Goal: Task Accomplishment & Management: Manage account settings

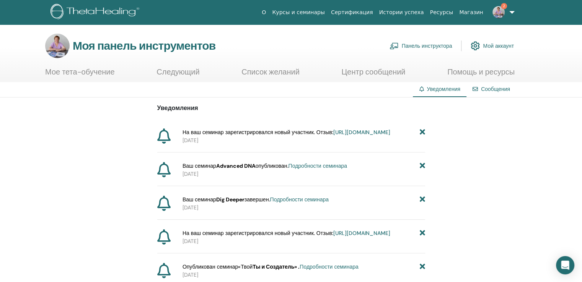
click at [411, 43] on font "Панель инструктора" at bounding box center [427, 46] width 50 height 7
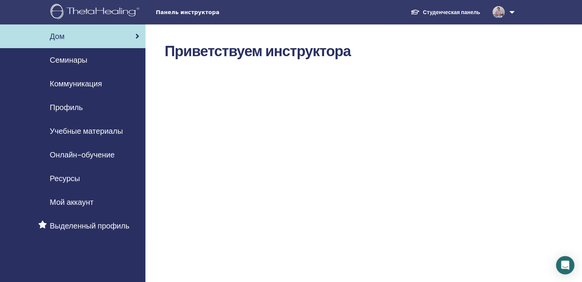
click at [69, 60] on font "Семинары" at bounding box center [68, 60] width 37 height 10
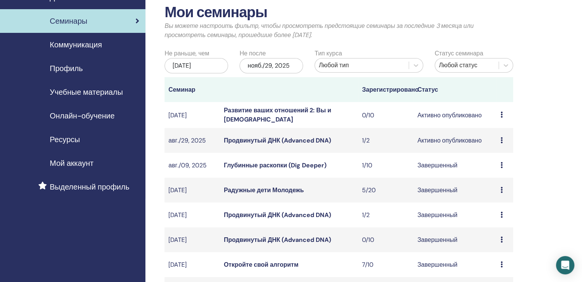
scroll to position [38, 0]
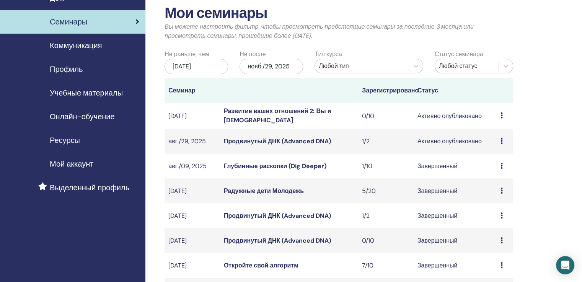
click at [500, 116] on td "Предварительный просмотр Редактировать Участники Отмена" at bounding box center [505, 116] width 16 height 26
click at [501, 114] on icon at bounding box center [501, 115] width 2 height 6
click at [495, 157] on font "Отмена" at bounding box center [492, 155] width 22 height 8
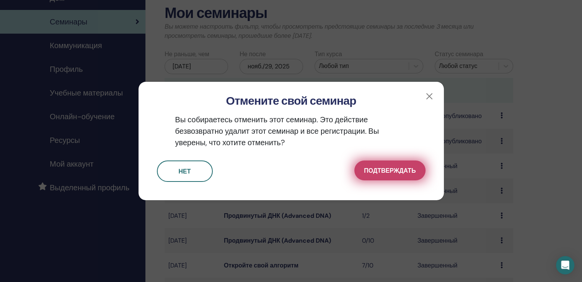
click at [392, 168] on font "Подтверждать" at bounding box center [390, 171] width 52 height 8
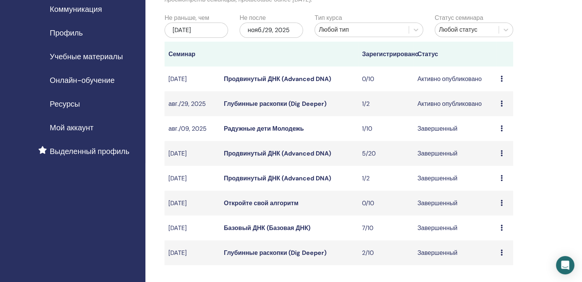
scroll to position [77, 0]
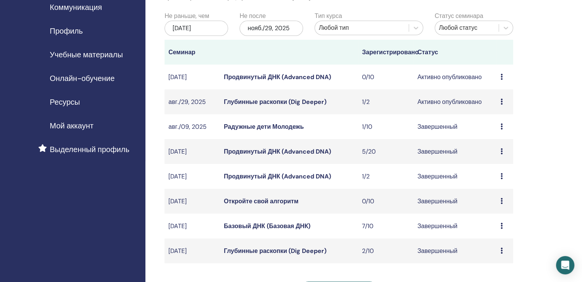
click at [263, 98] on font "Глубинные раскопки (Dig Deeper)" at bounding box center [275, 102] width 103 height 8
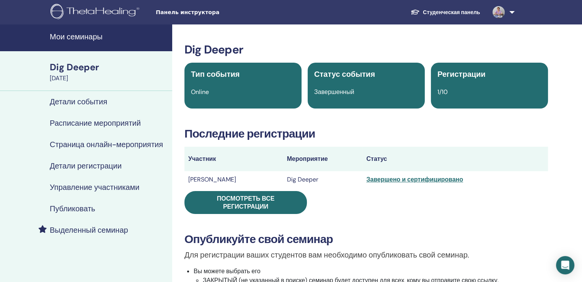
click at [93, 185] on h4 "Управление участниками" at bounding box center [95, 187] width 90 height 9
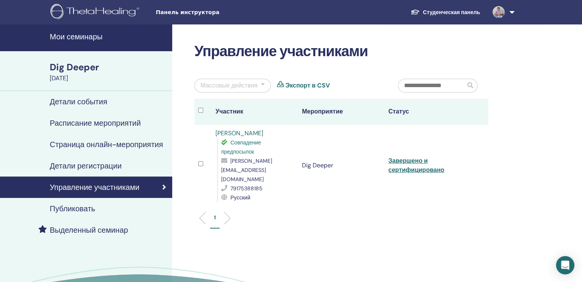
click at [228, 132] on link "Elena Mokretsova" at bounding box center [239, 133] width 48 height 8
click at [60, 39] on h4 "Мои семинары" at bounding box center [109, 36] width 118 height 9
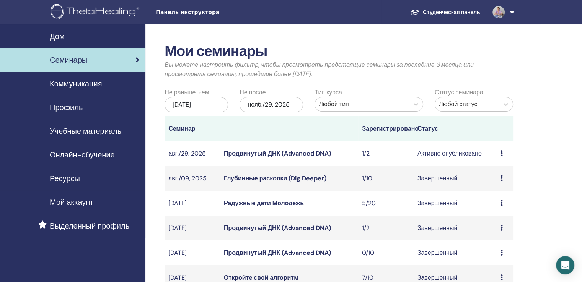
click at [213, 104] on div "[DATE]" at bounding box center [195, 104] width 63 height 15
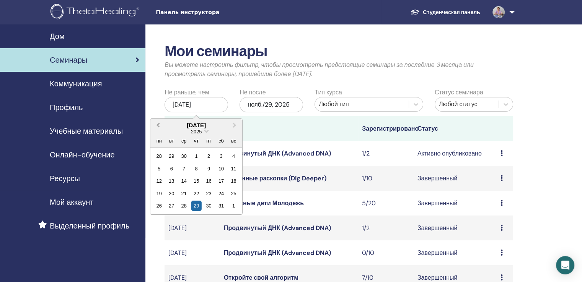
click at [159, 123] on button "Предыдущий месяц" at bounding box center [157, 126] width 12 height 12
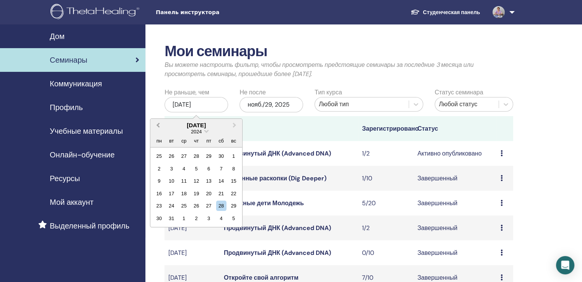
click at [159, 123] on button "Предыдущий месяц" at bounding box center [157, 126] width 12 height 12
click at [158, 123] on span "Предыдущий месяц" at bounding box center [158, 125] width 0 height 8
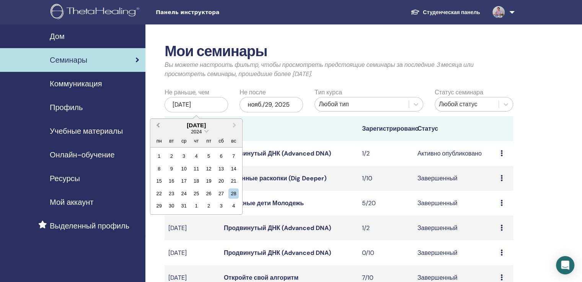
click at [158, 123] on span "Предыдущий месяц" at bounding box center [158, 125] width 0 height 8
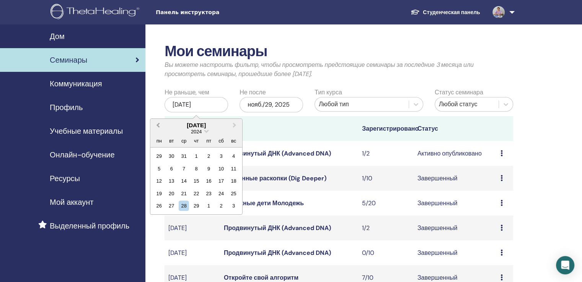
click at [158, 123] on span "Предыдущий месяц" at bounding box center [158, 125] width 0 height 8
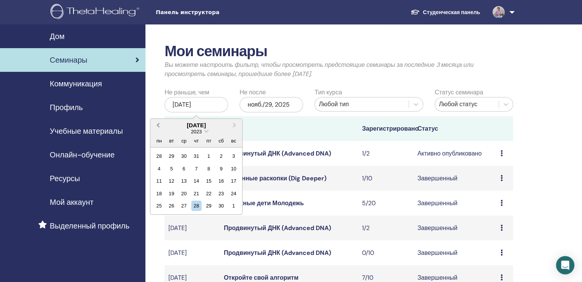
click at [158, 123] on span "Предыдущий месяц" at bounding box center [158, 125] width 0 height 8
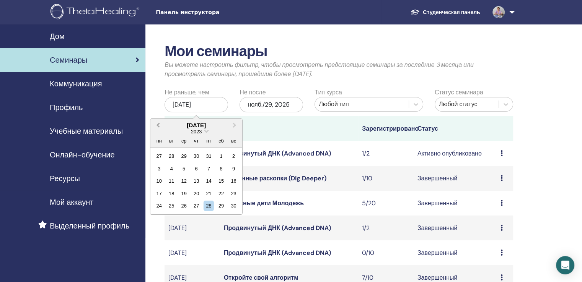
click at [158, 123] on span "Предыдущий месяц" at bounding box center [158, 125] width 0 height 8
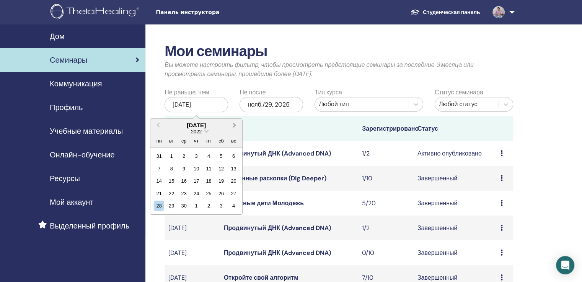
click at [236, 124] on button "В следующем месяце" at bounding box center [235, 126] width 12 height 12
click at [236, 155] on div "1" at bounding box center [233, 156] width 10 height 10
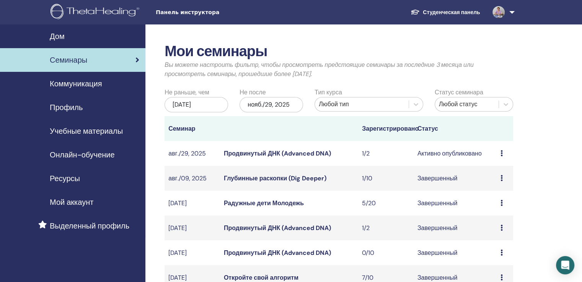
click at [271, 104] on font "нояб./29, 2025" at bounding box center [268, 105] width 42 height 8
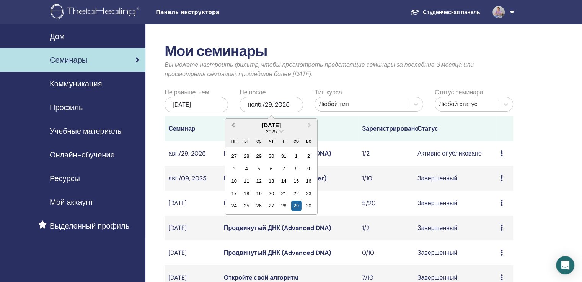
click at [233, 126] on span "Предыдущий месяц" at bounding box center [233, 125] width 0 height 8
click at [233, 124] on span "Предыдущий месяц" at bounding box center [233, 125] width 0 height 8
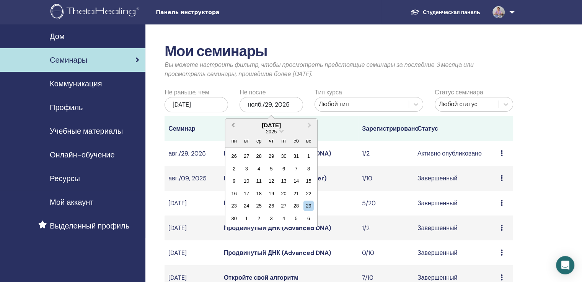
click at [233, 124] on span "Предыдущий месяц" at bounding box center [233, 125] width 0 height 8
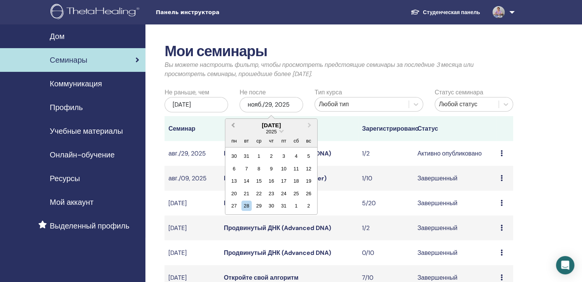
click at [233, 124] on span "Предыдущий месяц" at bounding box center [233, 125] width 0 height 8
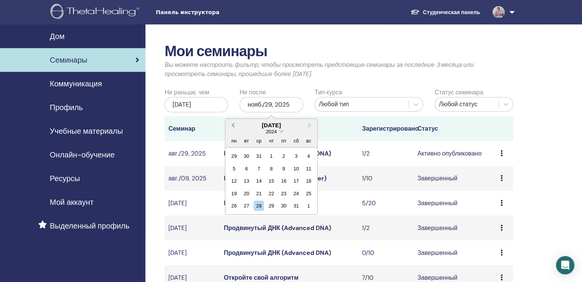
click at [233, 124] on span "Предыдущий месяц" at bounding box center [233, 125] width 0 height 8
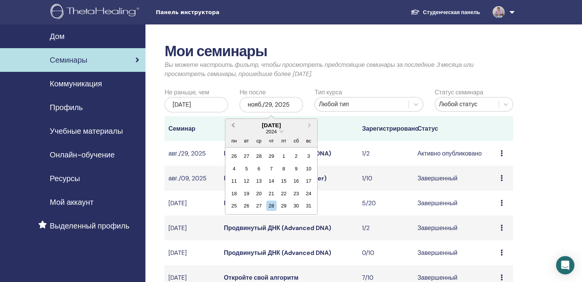
click at [233, 124] on span "Предыдущий месяц" at bounding box center [233, 125] width 0 height 8
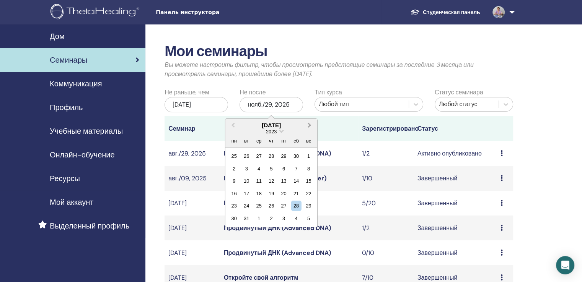
click at [307, 123] on button "В следующем месяце" at bounding box center [310, 126] width 12 height 12
click at [307, 203] on div "31" at bounding box center [308, 206] width 10 height 10
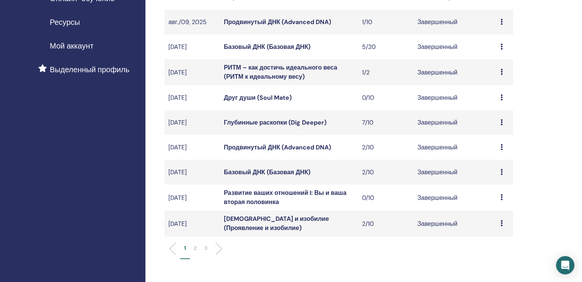
scroll to position [191, 0]
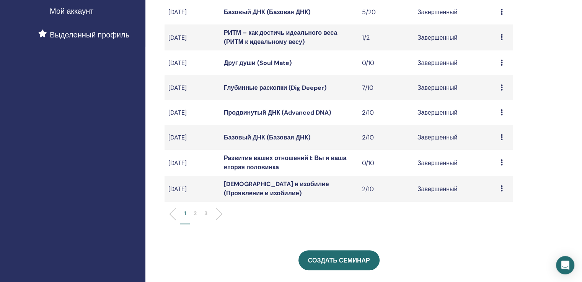
click at [207, 216] on font "3" at bounding box center [205, 213] width 3 height 7
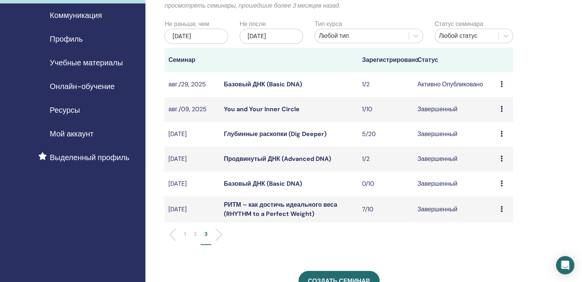
scroll to position [115, 0]
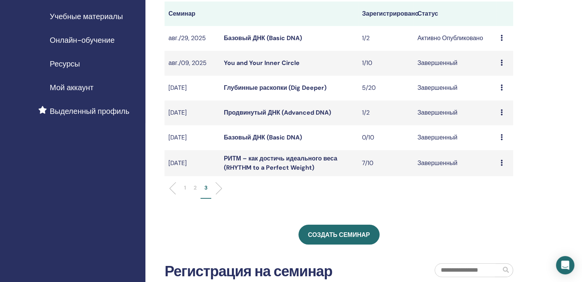
click at [197, 186] on li "2" at bounding box center [195, 191] width 11 height 15
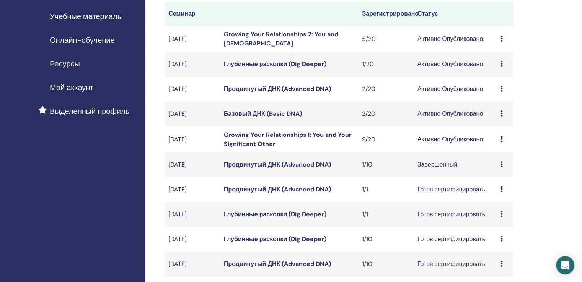
click at [271, 135] on link "Growing Your Relationships I: You and Your Significant Other" at bounding box center [288, 139] width 128 height 17
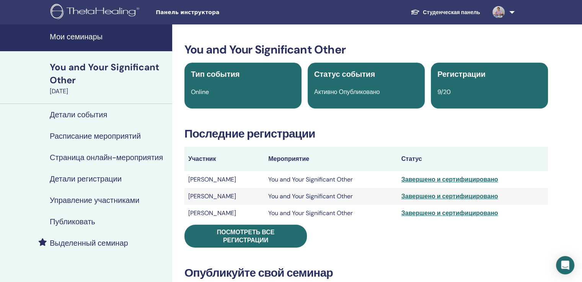
click at [96, 199] on h4 "Управление участниками" at bounding box center [95, 200] width 90 height 9
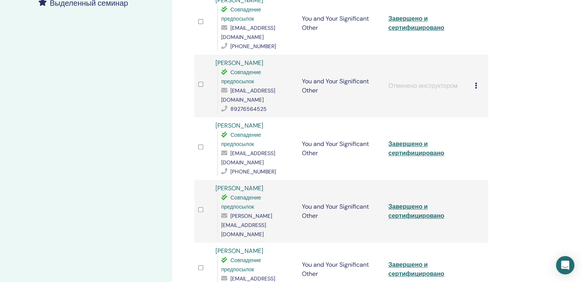
scroll to position [268, 0]
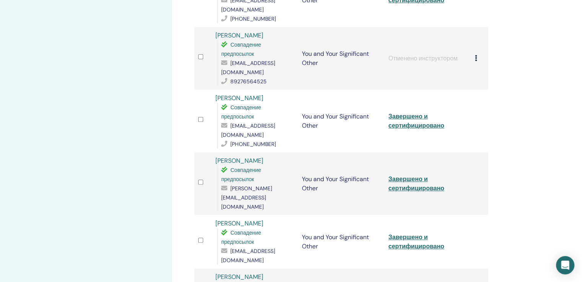
click at [238, 94] on link "Marina Gofman" at bounding box center [239, 98] width 48 height 8
click at [244, 157] on link "Nelly Karimova" at bounding box center [239, 161] width 48 height 8
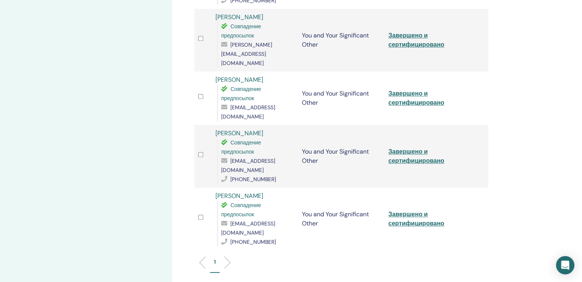
scroll to position [421, 0]
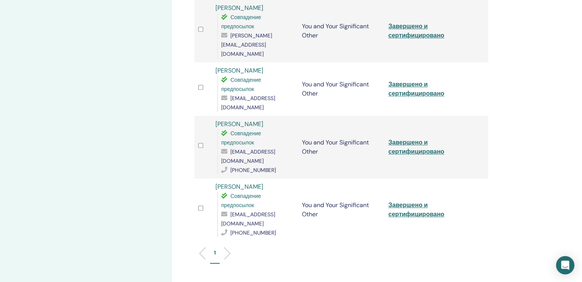
click at [254, 183] on link "Stanislava Turkovskaya" at bounding box center [239, 187] width 48 height 8
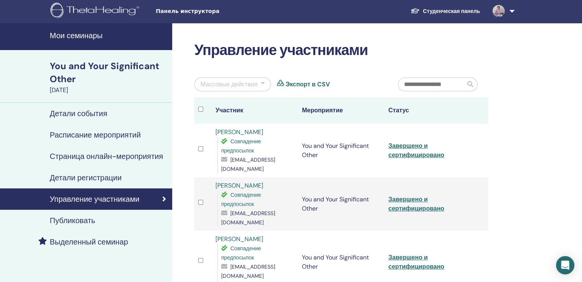
scroll to position [0, 0]
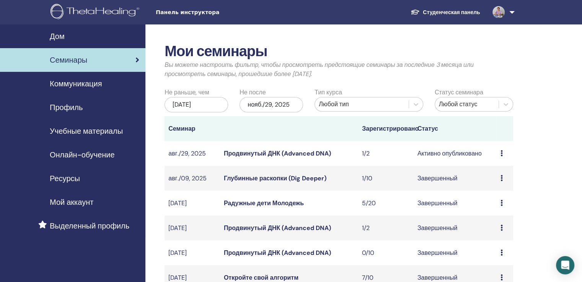
click at [191, 103] on font "май/29, 2025" at bounding box center [182, 105] width 18 height 8
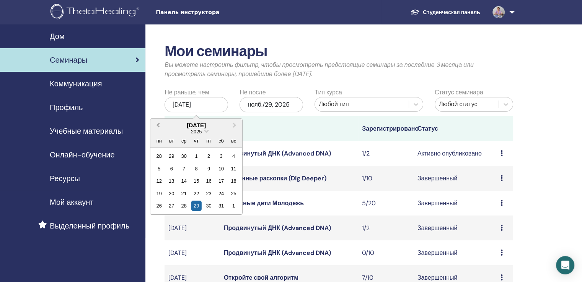
click at [158, 125] on span "Предыдущий месяц" at bounding box center [158, 125] width 0 height 8
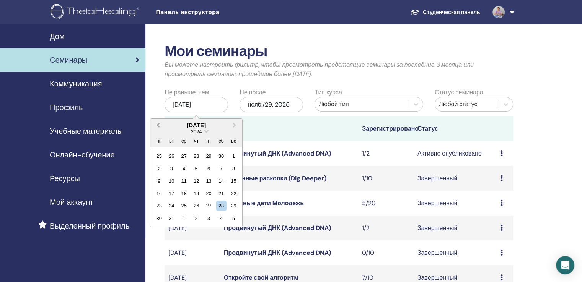
click at [158, 125] on span "Предыдущий месяц" at bounding box center [158, 125] width 0 height 8
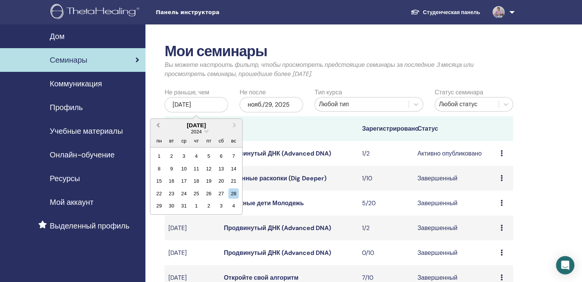
click at [158, 125] on span "Предыдущий месяц" at bounding box center [158, 125] width 0 height 8
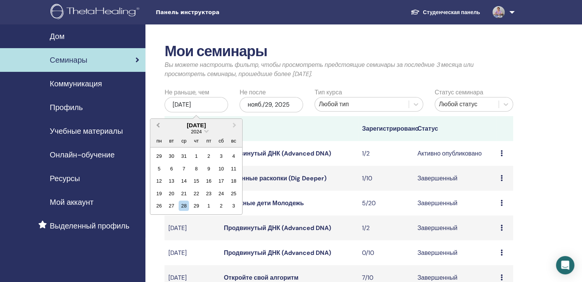
click at [158, 125] on span "Предыдущий месяц" at bounding box center [158, 125] width 0 height 8
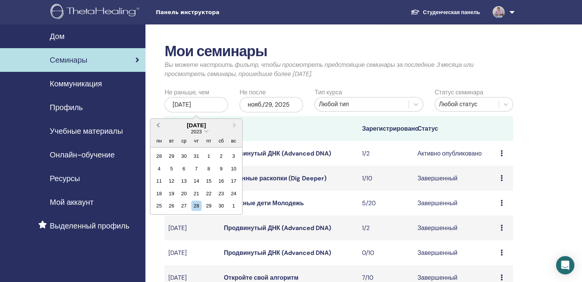
click at [158, 125] on span "Предыдущий месяц" at bounding box center [158, 125] width 0 height 8
click at [158, 126] on span "Предыдущий месяц" at bounding box center [158, 125] width 0 height 8
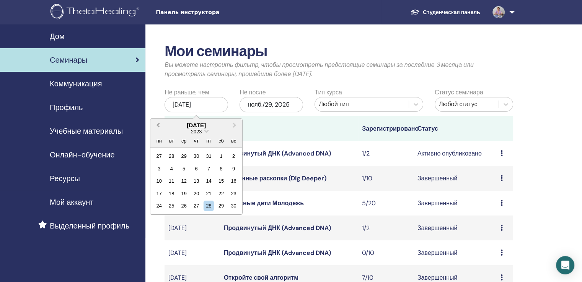
click at [158, 126] on span "Предыдущий месяц" at bounding box center [158, 125] width 0 height 8
click at [237, 154] on div "1" at bounding box center [233, 156] width 10 height 10
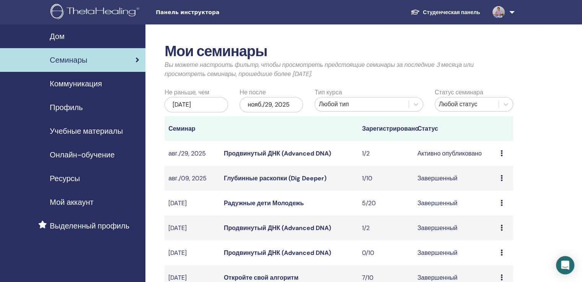
click at [280, 103] on font "нояб./29, 2025" at bounding box center [268, 105] width 42 height 8
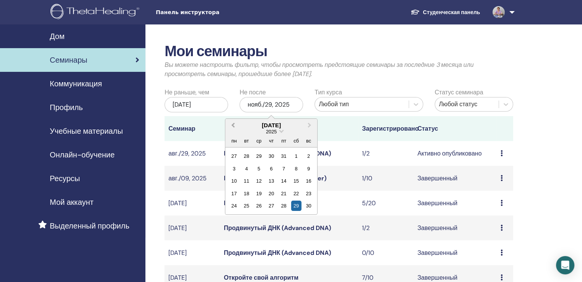
click at [230, 125] on button "Предыдущий месяц" at bounding box center [232, 126] width 12 height 12
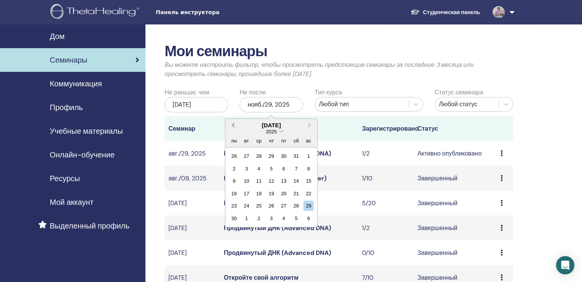
click at [230, 125] on button "Предыдущий месяц" at bounding box center [232, 126] width 12 height 12
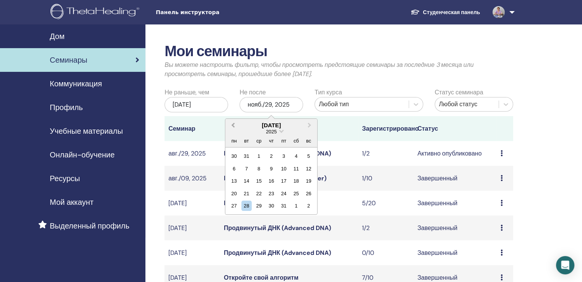
click at [230, 125] on button "Предыдущий месяц" at bounding box center [232, 126] width 12 height 12
click at [233, 124] on span "Предыдущий месяц" at bounding box center [233, 125] width 0 height 8
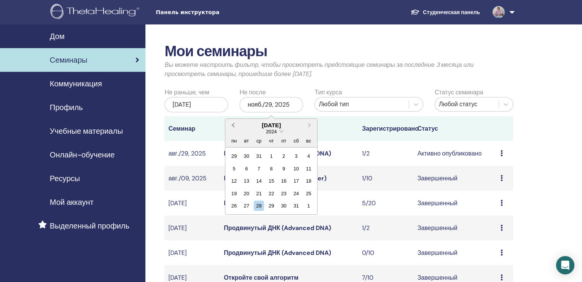
click at [233, 124] on span "Предыдущий месяц" at bounding box center [233, 125] width 0 height 8
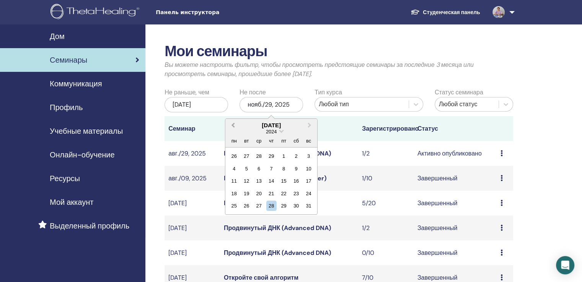
click at [233, 124] on span "Предыдущий месяц" at bounding box center [233, 125] width 0 height 8
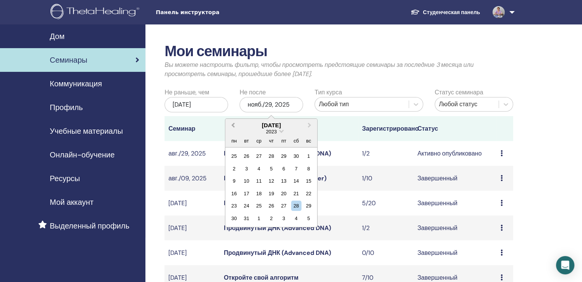
click at [233, 124] on span "Предыдущий месяц" at bounding box center [233, 125] width 0 height 8
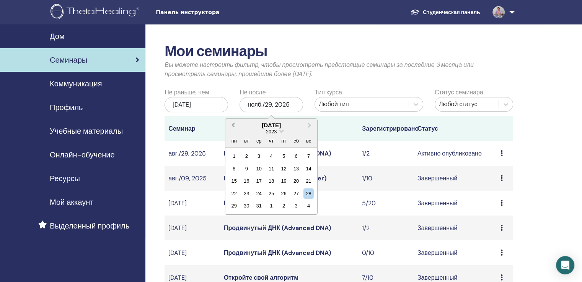
click at [233, 124] on span "Предыдущий месяц" at bounding box center [233, 125] width 0 height 8
click at [250, 215] on div "31" at bounding box center [246, 218] width 10 height 10
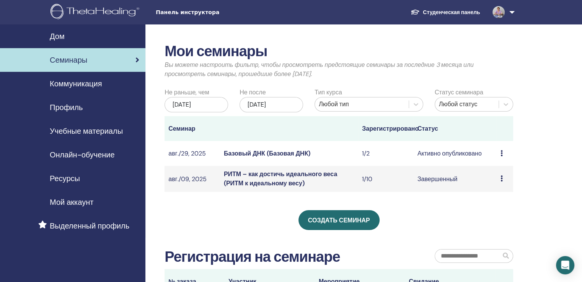
click at [253, 153] on font "Базовый ДНК (Базовая ДНК)" at bounding box center [267, 154] width 86 height 8
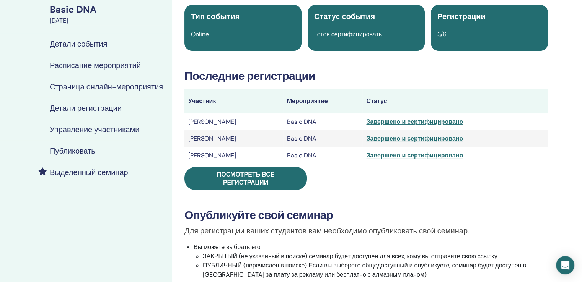
scroll to position [77, 0]
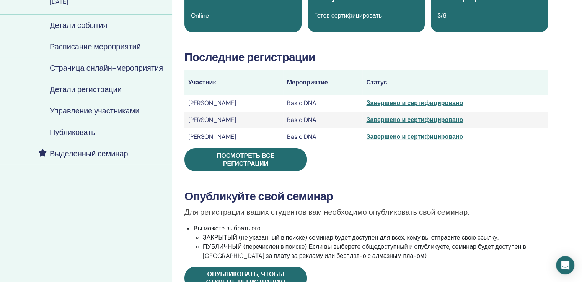
click at [98, 109] on h4 "Управление участниками" at bounding box center [95, 110] width 90 height 9
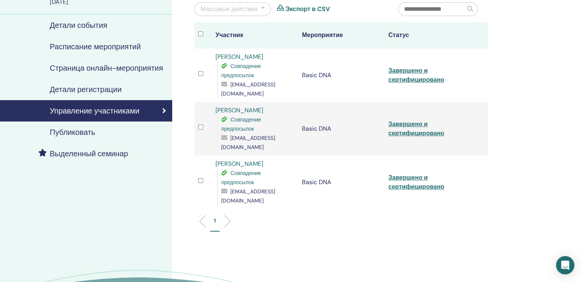
click at [219, 106] on link "[PERSON_NAME]" at bounding box center [239, 110] width 48 height 8
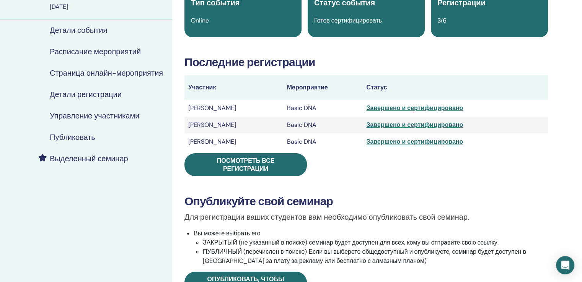
scroll to position [77, 0]
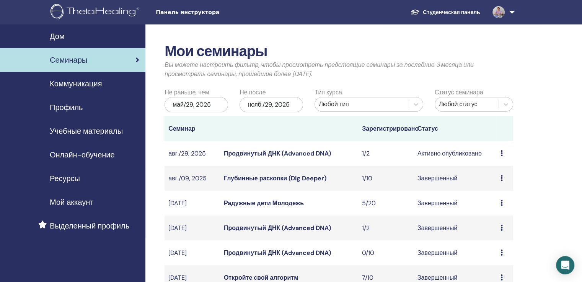
click at [210, 106] on font "май/29, 2025" at bounding box center [192, 105] width 38 height 8
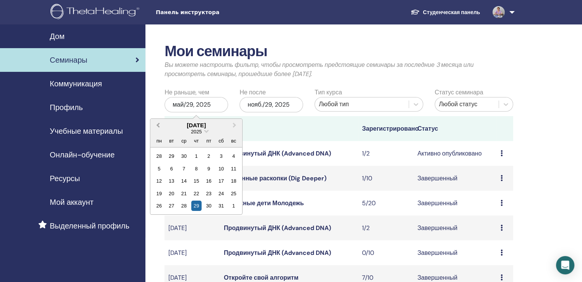
click at [158, 124] on span "Предыдущий месяц" at bounding box center [158, 125] width 0 height 8
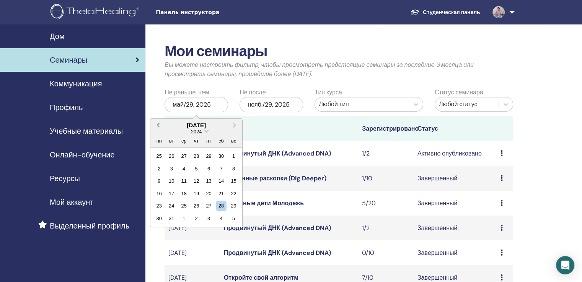
click at [158, 124] on span "Предыдущий месяц" at bounding box center [158, 125] width 0 height 8
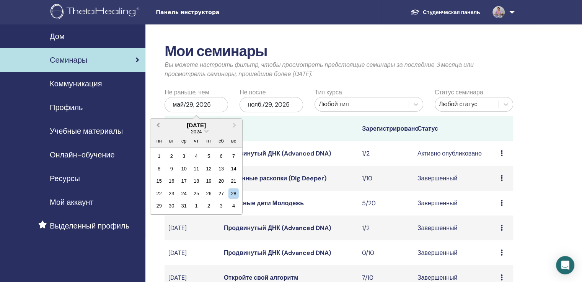
click at [158, 124] on span "Предыдущий месяц" at bounding box center [158, 125] width 0 height 8
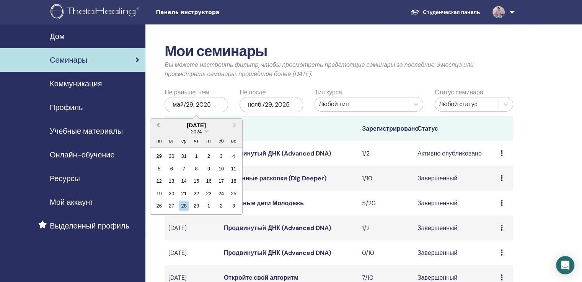
click at [158, 124] on span "Предыдущий месяц" at bounding box center [158, 125] width 0 height 8
click at [201, 201] on div "25 26 27 28 29 30 31" at bounding box center [196, 206] width 87 height 12
click at [211, 154] on div "1" at bounding box center [208, 156] width 10 height 10
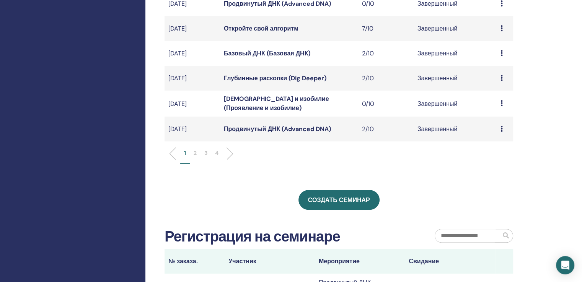
scroll to position [268, 0]
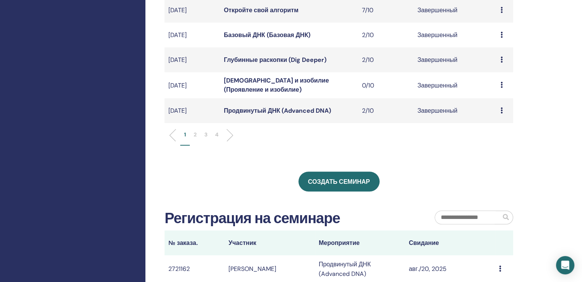
click at [197, 133] on li "2" at bounding box center [195, 138] width 11 height 15
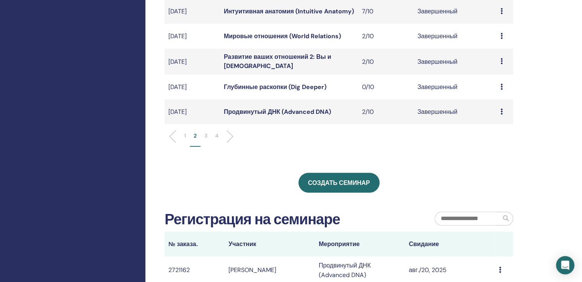
click at [210, 133] on li "3" at bounding box center [205, 139] width 11 height 15
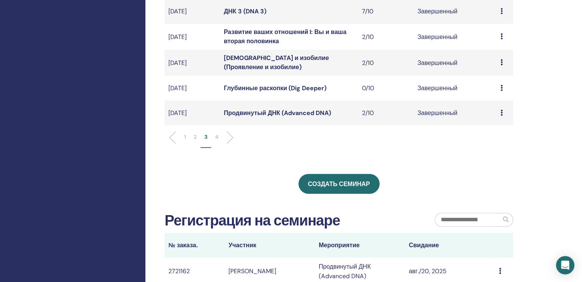
click at [218, 136] on font "4" at bounding box center [216, 136] width 3 height 7
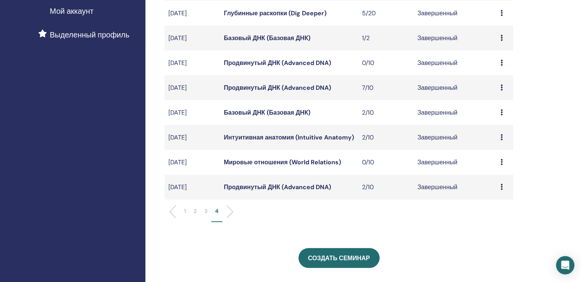
scroll to position [230, 0]
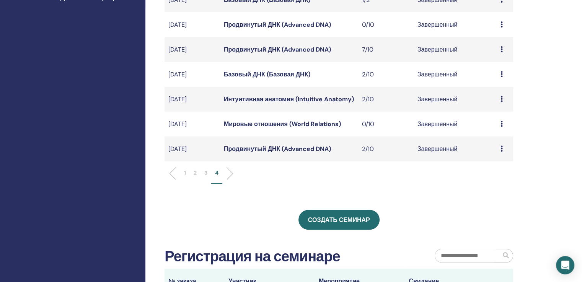
click at [237, 98] on font "Интуитивная анатомия (Intuitive Anatomy)" at bounding box center [289, 99] width 130 height 8
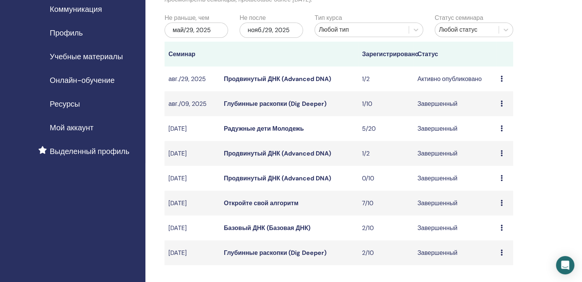
scroll to position [29, 0]
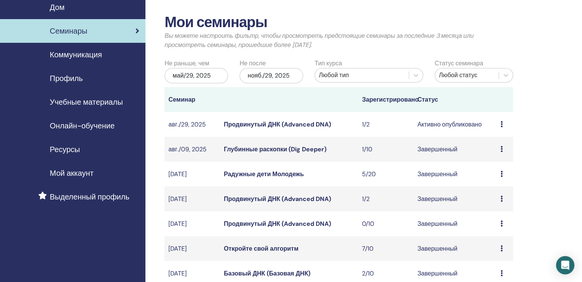
click at [269, 75] on font "нояб./29, 2025" at bounding box center [268, 76] width 42 height 8
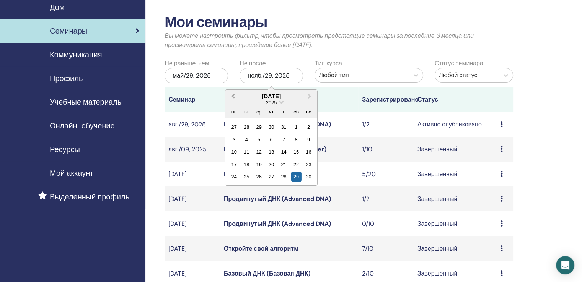
click at [231, 95] on button "Предыдущий месяц" at bounding box center [232, 97] width 12 height 12
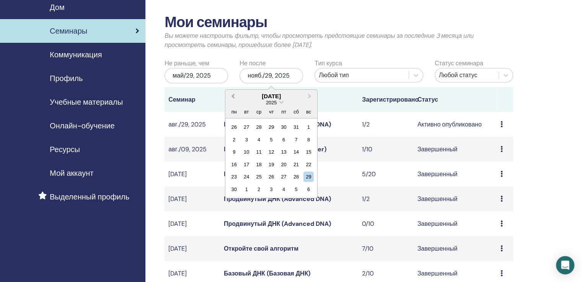
click at [231, 95] on button "Предыдущий месяц" at bounding box center [232, 97] width 12 height 12
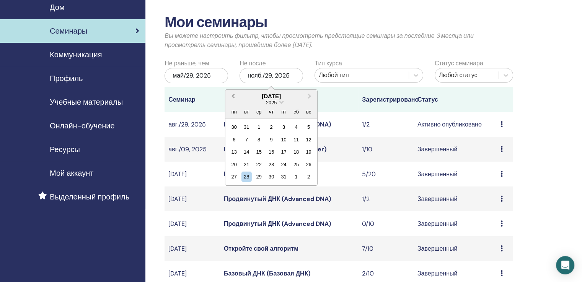
click at [231, 95] on button "Предыдущий месяц" at bounding box center [232, 97] width 12 height 12
click at [298, 173] on div "30" at bounding box center [296, 177] width 10 height 10
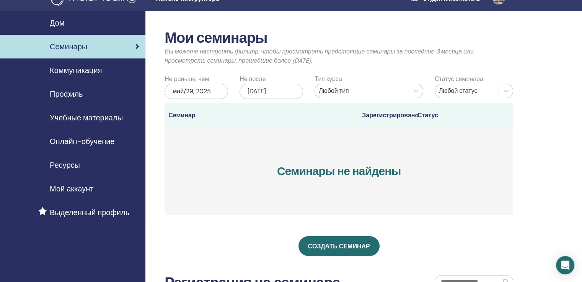
scroll to position [0, 0]
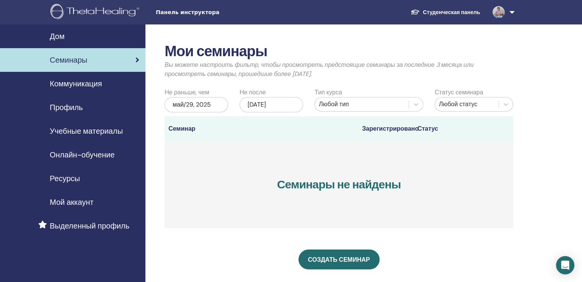
click at [199, 103] on font "май/29, 2025" at bounding box center [192, 105] width 38 height 8
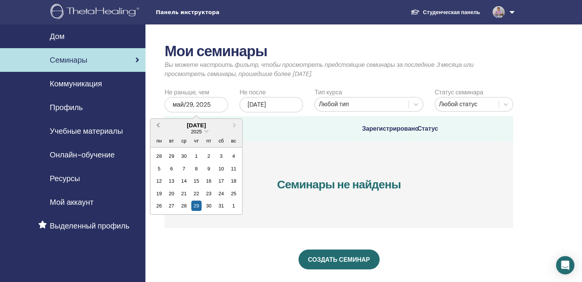
click at [158, 125] on span "Предыдущий месяц" at bounding box center [158, 125] width 0 height 8
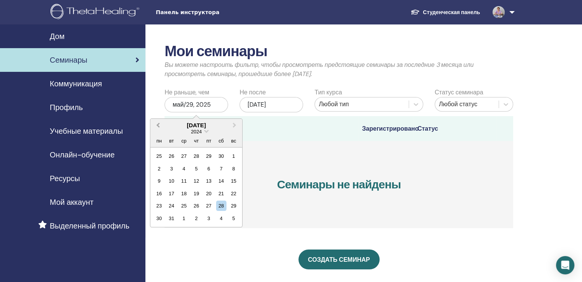
click at [158, 125] on span "Предыдущий месяц" at bounding box center [158, 125] width 0 height 8
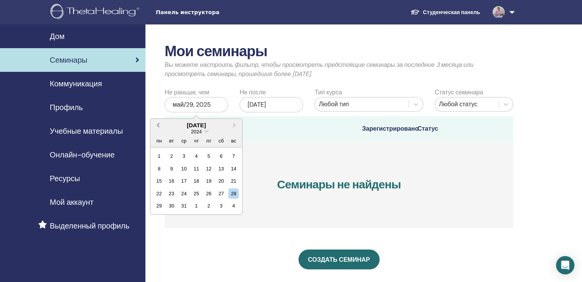
click at [158, 125] on span "Предыдущий месяц" at bounding box center [158, 125] width 0 height 8
click at [158, 124] on span "Предыдущий месяц" at bounding box center [158, 125] width 0 height 8
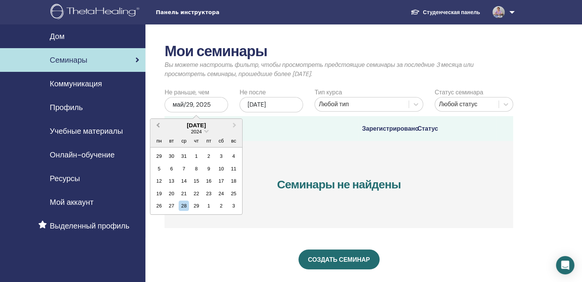
click at [158, 124] on span "Предыдущий месяц" at bounding box center [158, 125] width 0 height 8
click at [161, 155] on div "1" at bounding box center [159, 156] width 10 height 10
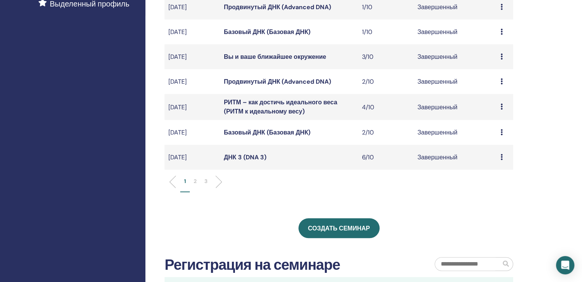
scroll to position [230, 0]
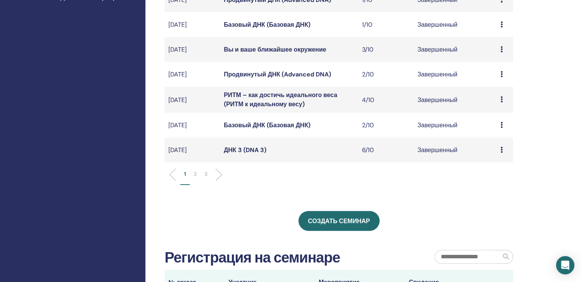
click at [243, 121] on font "Базовый ДНК (Базовая ДНК)" at bounding box center [267, 125] width 86 height 8
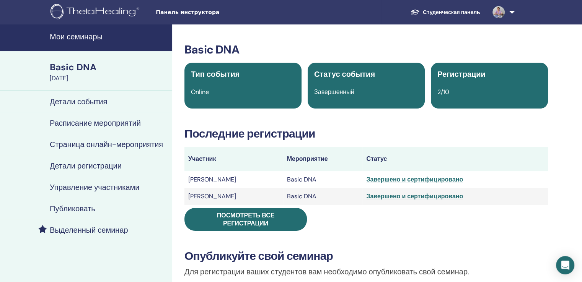
click at [77, 186] on h4 "Управление участниками" at bounding box center [95, 187] width 90 height 9
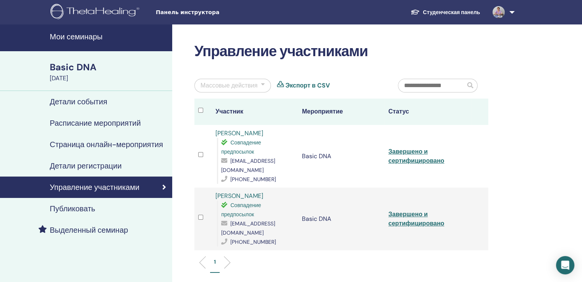
click at [233, 131] on link "[PERSON_NAME]" at bounding box center [239, 133] width 48 height 8
click at [242, 192] on link "[PERSON_NAME]" at bounding box center [239, 196] width 48 height 8
click at [78, 37] on h4 "Мои семинары" at bounding box center [109, 36] width 118 height 9
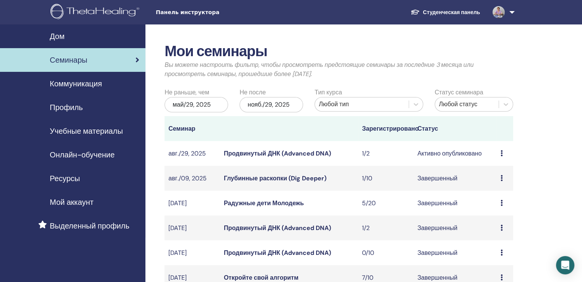
click at [269, 105] on font "нояб./29, 2025" at bounding box center [268, 105] width 42 height 8
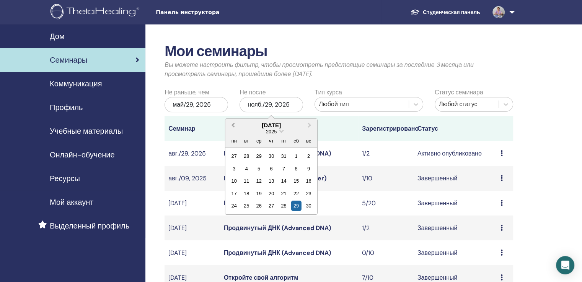
click at [233, 126] on span "Предыдущий месяц" at bounding box center [233, 125] width 0 height 8
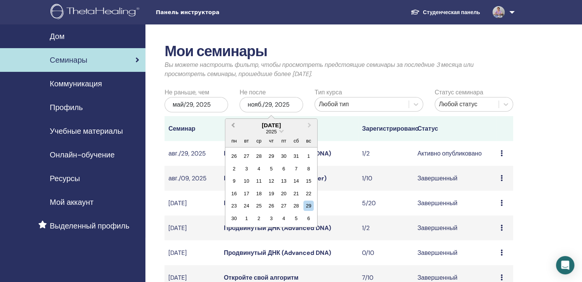
click at [233, 126] on span "Предыдущий месяц" at bounding box center [233, 125] width 0 height 8
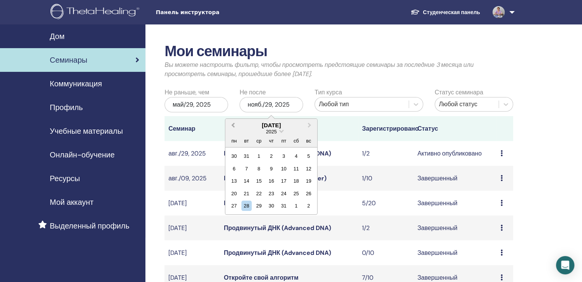
click at [233, 126] on span "Предыдущий месяц" at bounding box center [233, 125] width 0 height 8
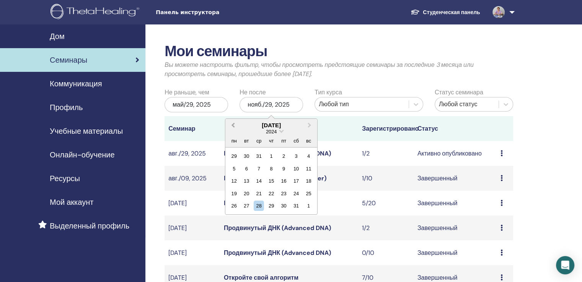
click at [233, 126] on span "Предыдущий месяц" at bounding box center [233, 125] width 0 height 8
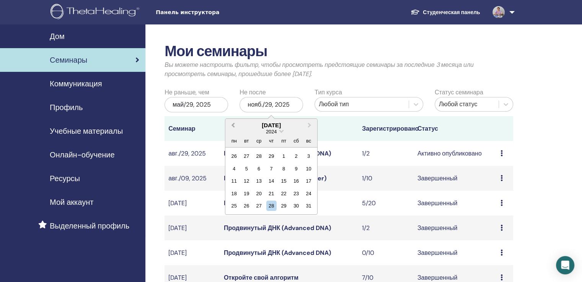
click at [233, 126] on span "Предыдущий месяц" at bounding box center [233, 125] width 0 height 8
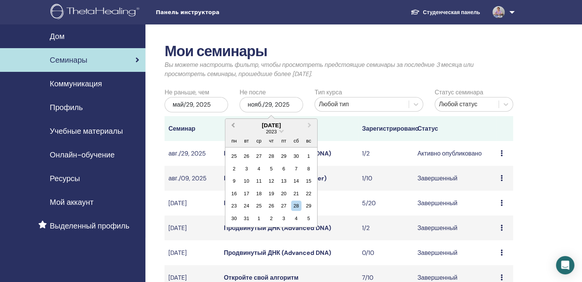
click at [233, 126] on span "Предыдущий месяц" at bounding box center [233, 125] width 0 height 8
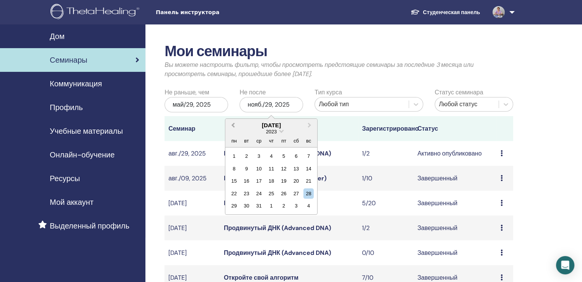
click at [233, 126] on span "Предыдущий месяц" at bounding box center [233, 125] width 0 height 8
click at [248, 214] on div "31" at bounding box center [246, 218] width 10 height 10
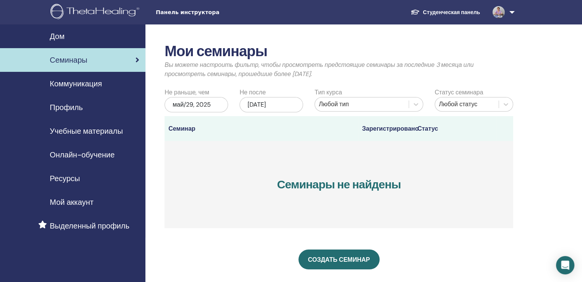
click at [196, 105] on font "май/29, 2025" at bounding box center [192, 105] width 38 height 8
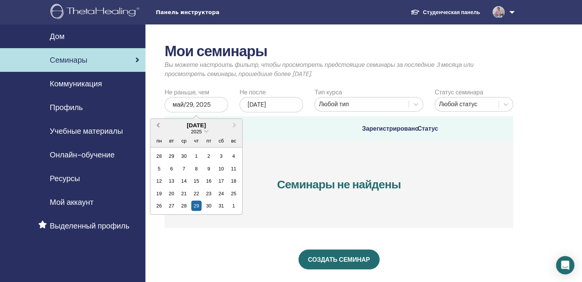
click at [158, 126] on span "Предыдущий месяц" at bounding box center [158, 125] width 0 height 8
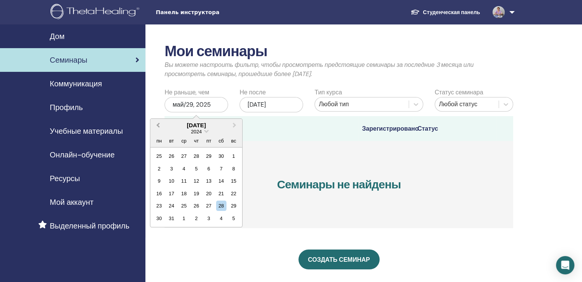
click at [158, 126] on span "Предыдущий месяц" at bounding box center [158, 125] width 0 height 8
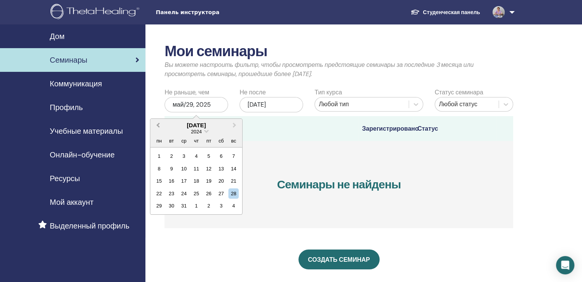
click at [158, 126] on span "Предыдущий месяц" at bounding box center [158, 125] width 0 height 8
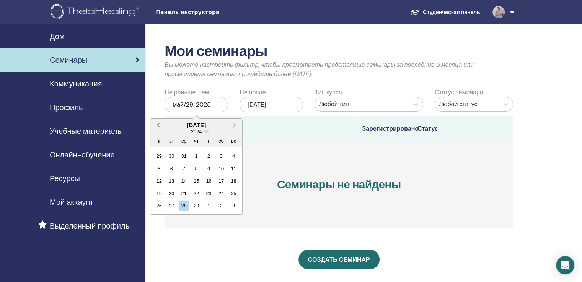
click at [158, 126] on span "Предыдущий месяц" at bounding box center [158, 125] width 0 height 8
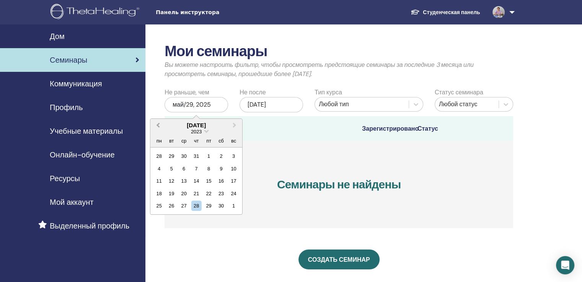
click at [158, 126] on span "Предыдущий месяц" at bounding box center [158, 125] width 0 height 8
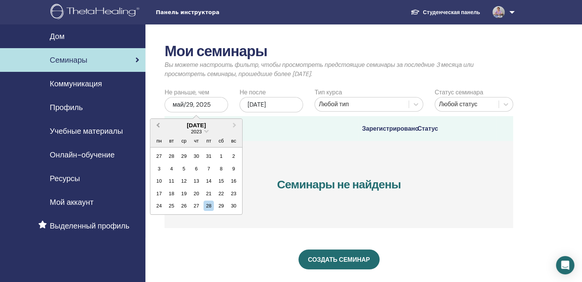
click at [158, 126] on span "Предыдущий месяц" at bounding box center [158, 125] width 0 height 8
click at [235, 155] on div "1" at bounding box center [233, 156] width 10 height 10
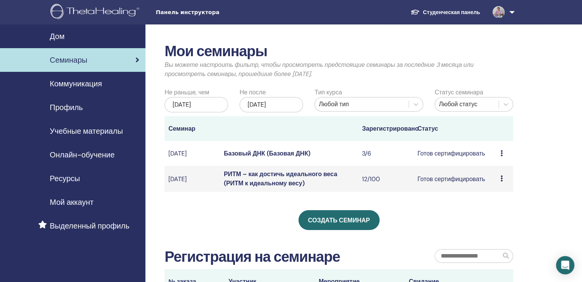
click at [251, 178] on font "РИТМ – как достичь идеального веса (РИТМ к идеальному весу)" at bounding box center [280, 178] width 113 height 17
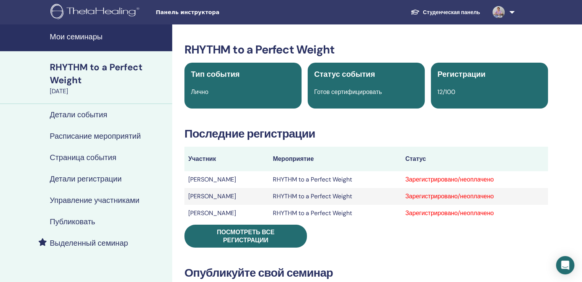
click at [99, 199] on h4 "Управление участниками" at bounding box center [95, 200] width 90 height 9
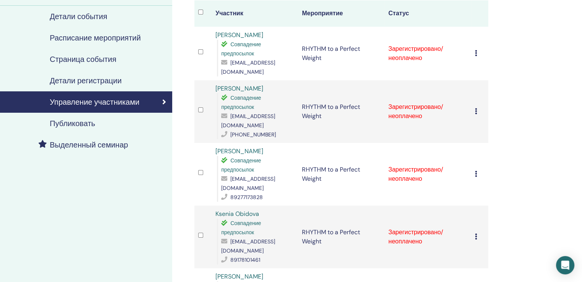
scroll to position [115, 0]
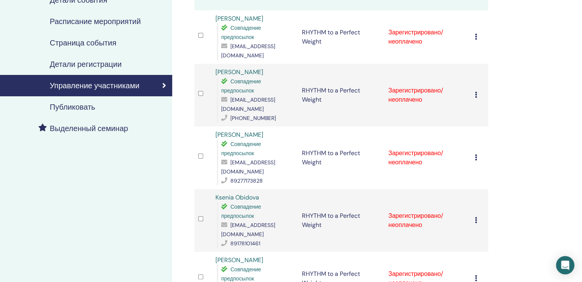
click at [241, 131] on link "[PERSON_NAME]" at bounding box center [239, 135] width 48 height 8
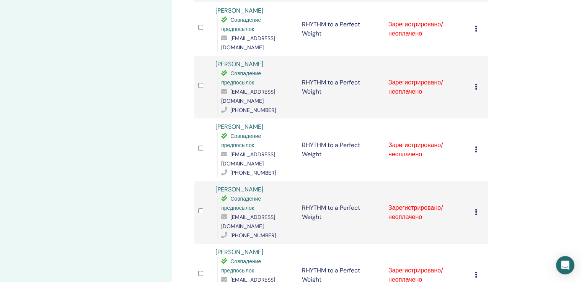
scroll to position [383, 0]
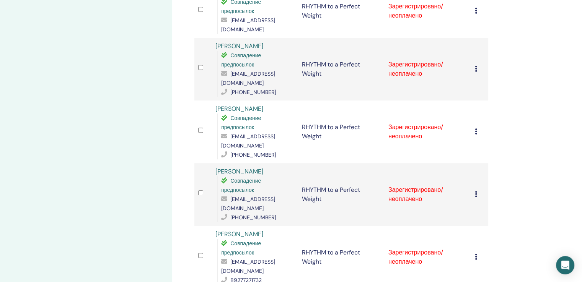
click at [246, 105] on link "[PERSON_NAME]" at bounding box center [239, 109] width 48 height 8
click at [255, 230] on link "[PERSON_NAME]" at bounding box center [239, 234] width 48 height 8
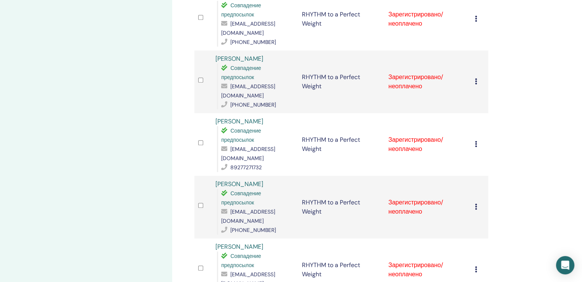
scroll to position [497, 0]
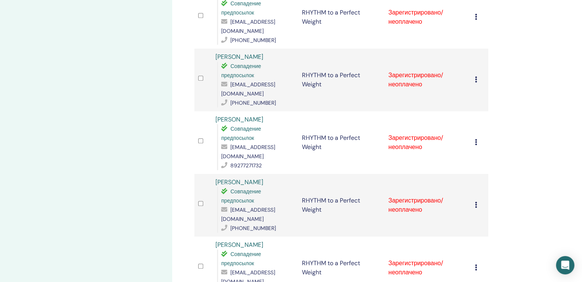
click at [245, 178] on link "[PERSON_NAME]" at bounding box center [239, 182] width 48 height 8
click at [254, 241] on link "[PERSON_NAME]" at bounding box center [239, 245] width 48 height 8
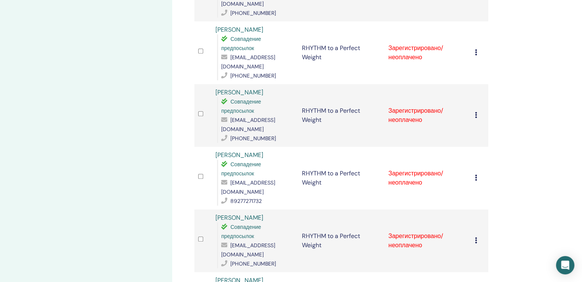
scroll to position [421, 0]
